Goal: Task Accomplishment & Management: Use online tool/utility

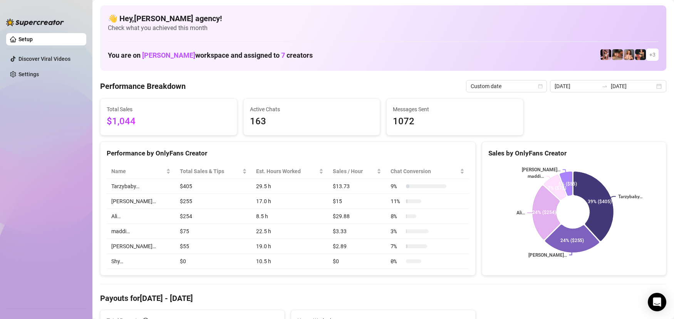
scroll to position [39, 0]
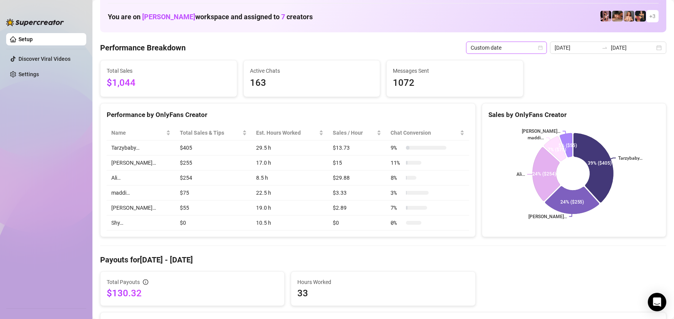
click at [525, 45] on span "Custom date" at bounding box center [507, 48] width 72 height 12
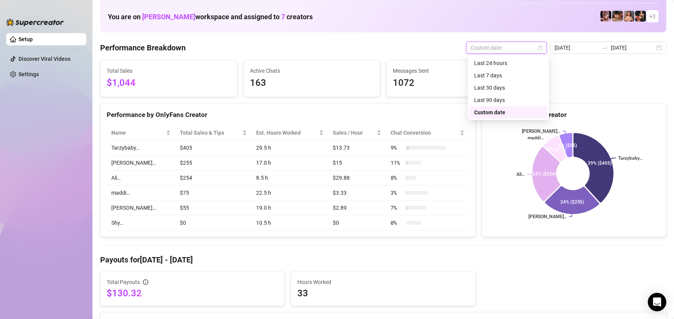
click at [499, 108] on div "Custom date" at bounding box center [508, 112] width 78 height 12
click at [503, 48] on span "Custom date" at bounding box center [507, 48] width 72 height 12
click at [503, 116] on div "Custom date" at bounding box center [508, 112] width 69 height 8
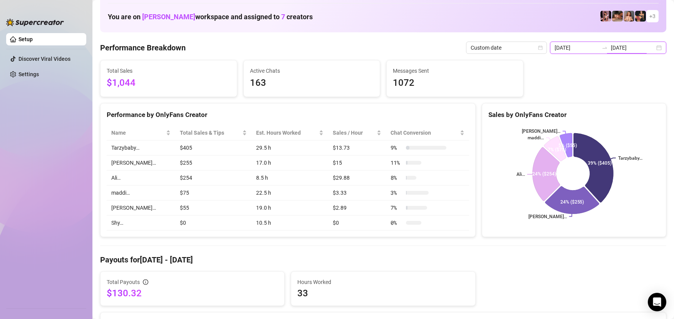
click at [628, 49] on input "[DATE]" at bounding box center [633, 48] width 44 height 8
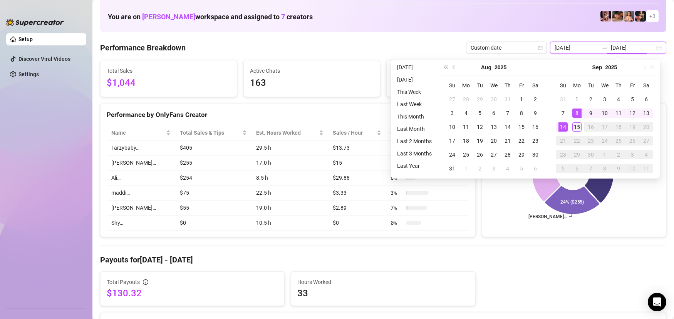
type input "[DATE]"
click at [577, 129] on div "15" at bounding box center [576, 126] width 9 height 9
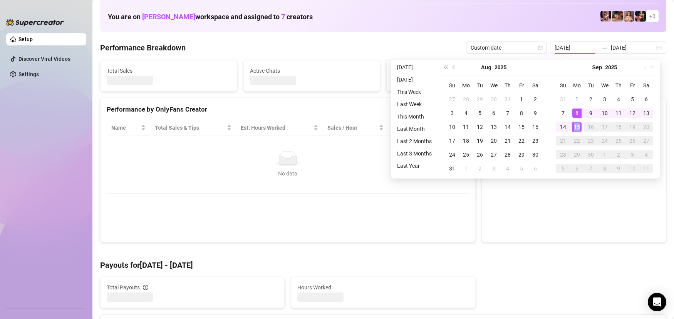
type input "[DATE]"
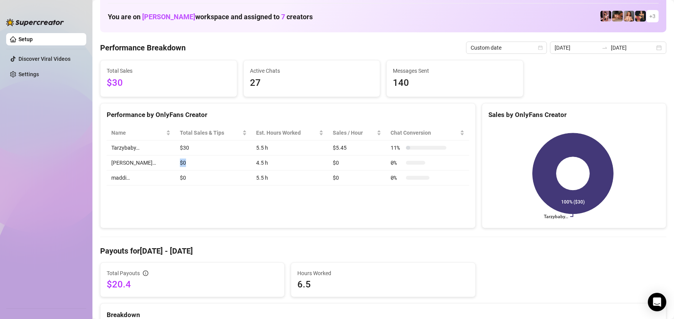
drag, startPoint x: 161, startPoint y: 165, endPoint x: 194, endPoint y: 166, distance: 32.8
click at [175, 165] on td "$0" at bounding box center [213, 163] width 76 height 15
click at [247, 207] on div "Performance by OnlyFans Creator Name Total Sales & Tips Est. Hours Worked Sales…" at bounding box center [288, 166] width 376 height 126
